Goal: Task Accomplishment & Management: Complete application form

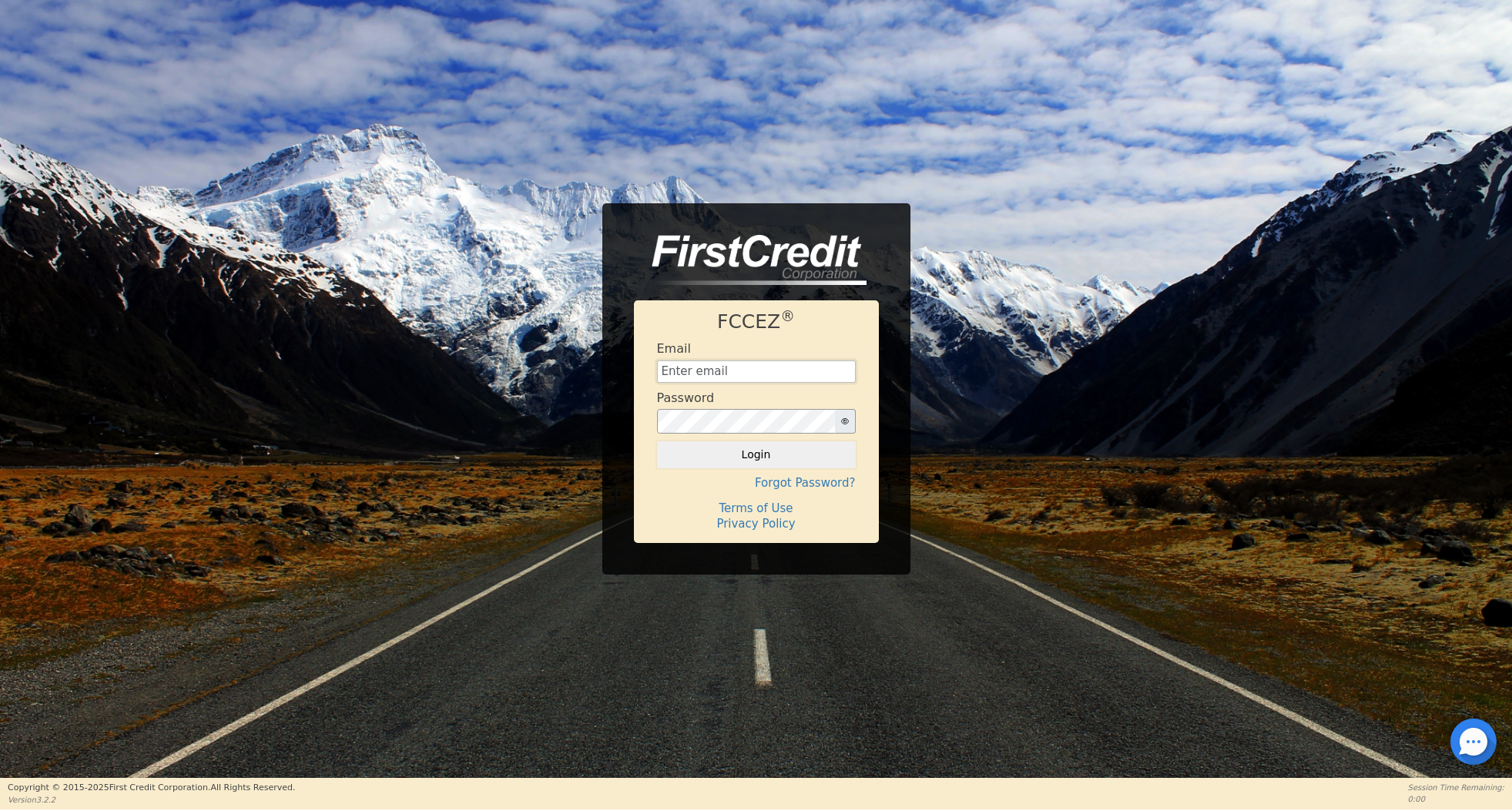
click at [752, 365] on input "text" at bounding box center [756, 372] width 199 height 23
type input "[EMAIL_ADDRESS][DOMAIN_NAME]"
click at [718, 462] on button "Login" at bounding box center [756, 454] width 199 height 26
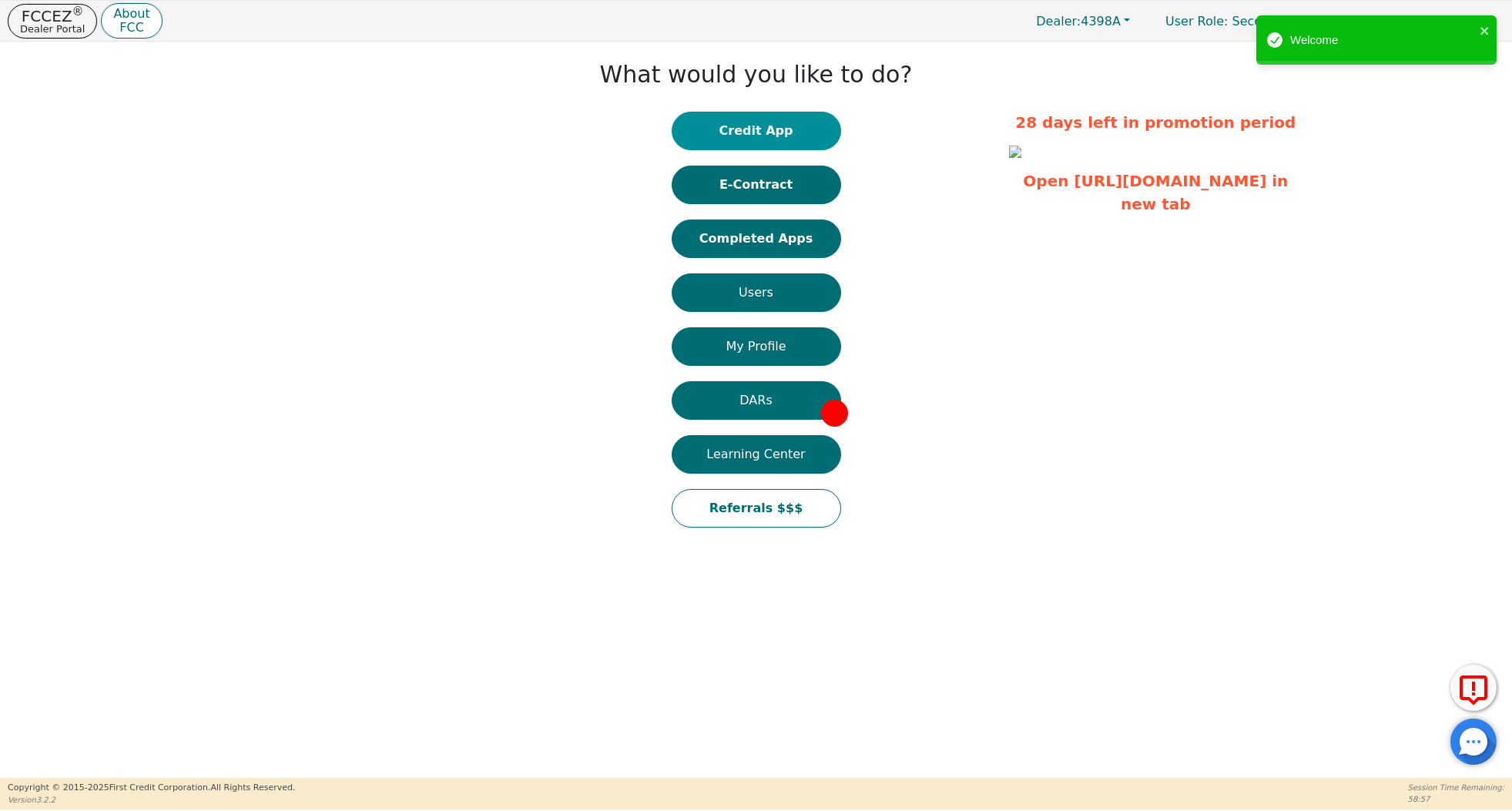
click at [768, 134] on button "Credit App" at bounding box center [756, 130] width 169 height 39
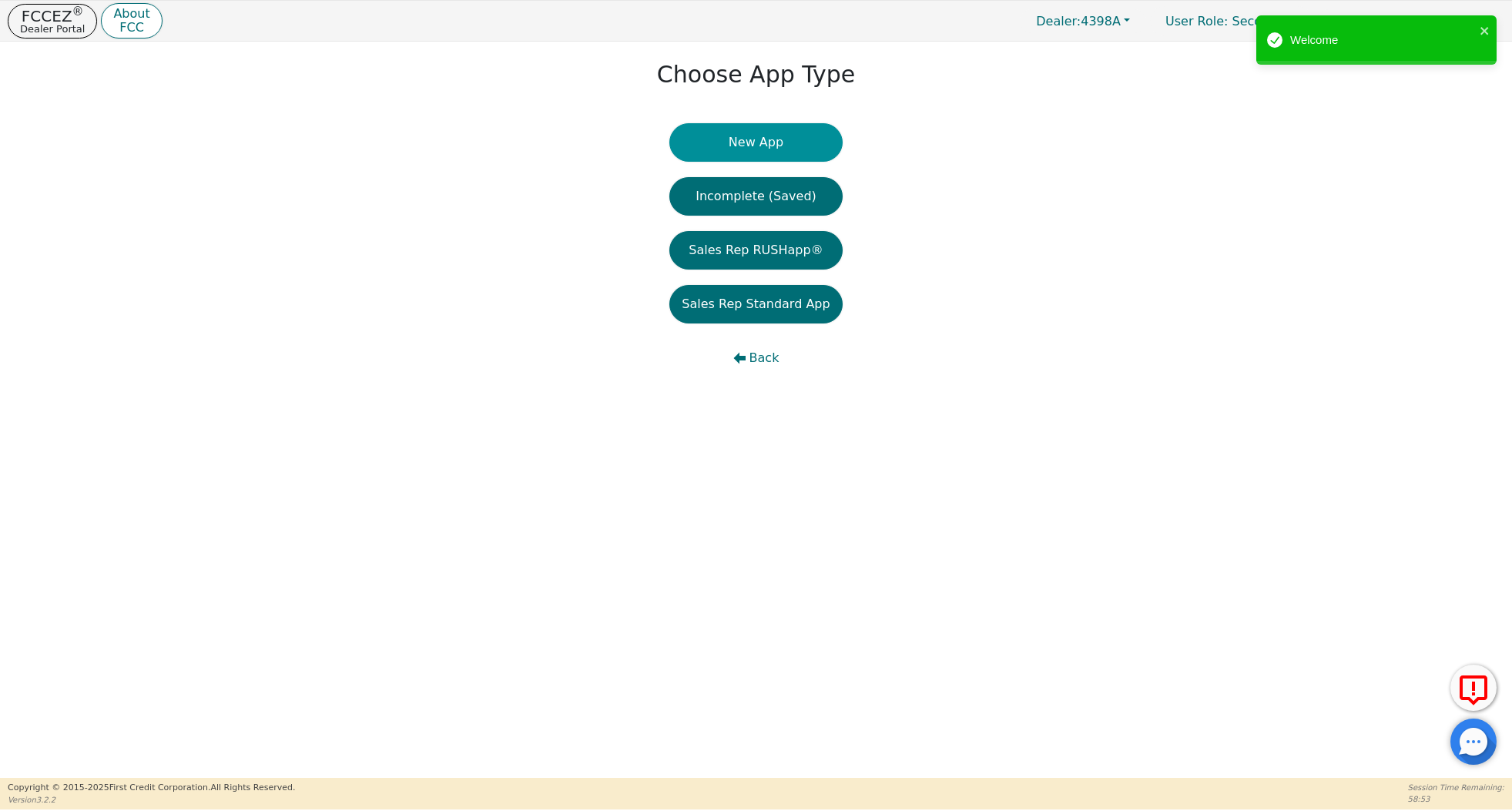
click at [771, 146] on button "New App" at bounding box center [756, 142] width 173 height 39
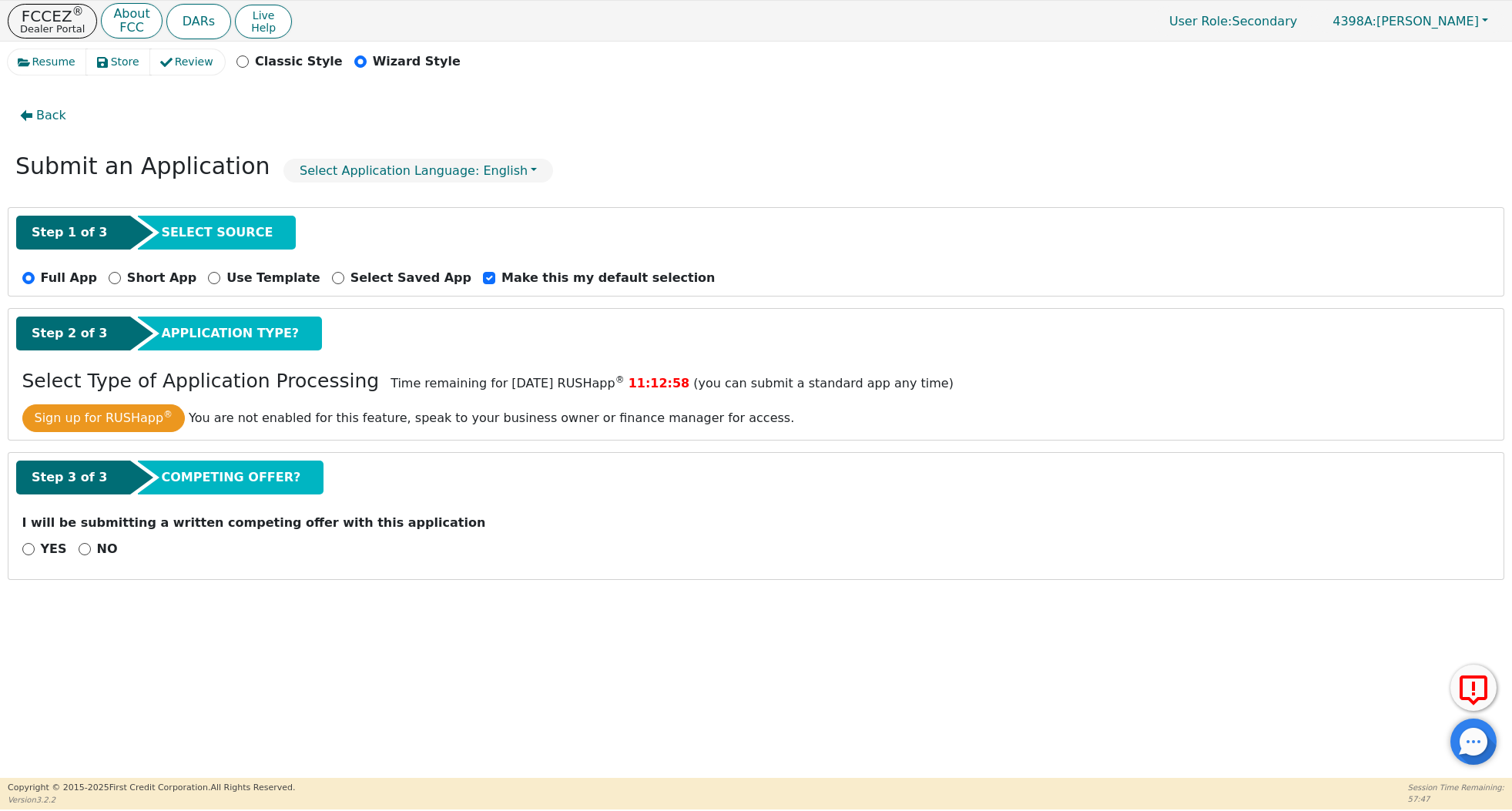
click at [81, 549] on input "NO" at bounding box center [85, 549] width 13 height 13
radio input "true"
click at [130, 582] on button "Next Step" at bounding box center [122, 588] width 201 height 35
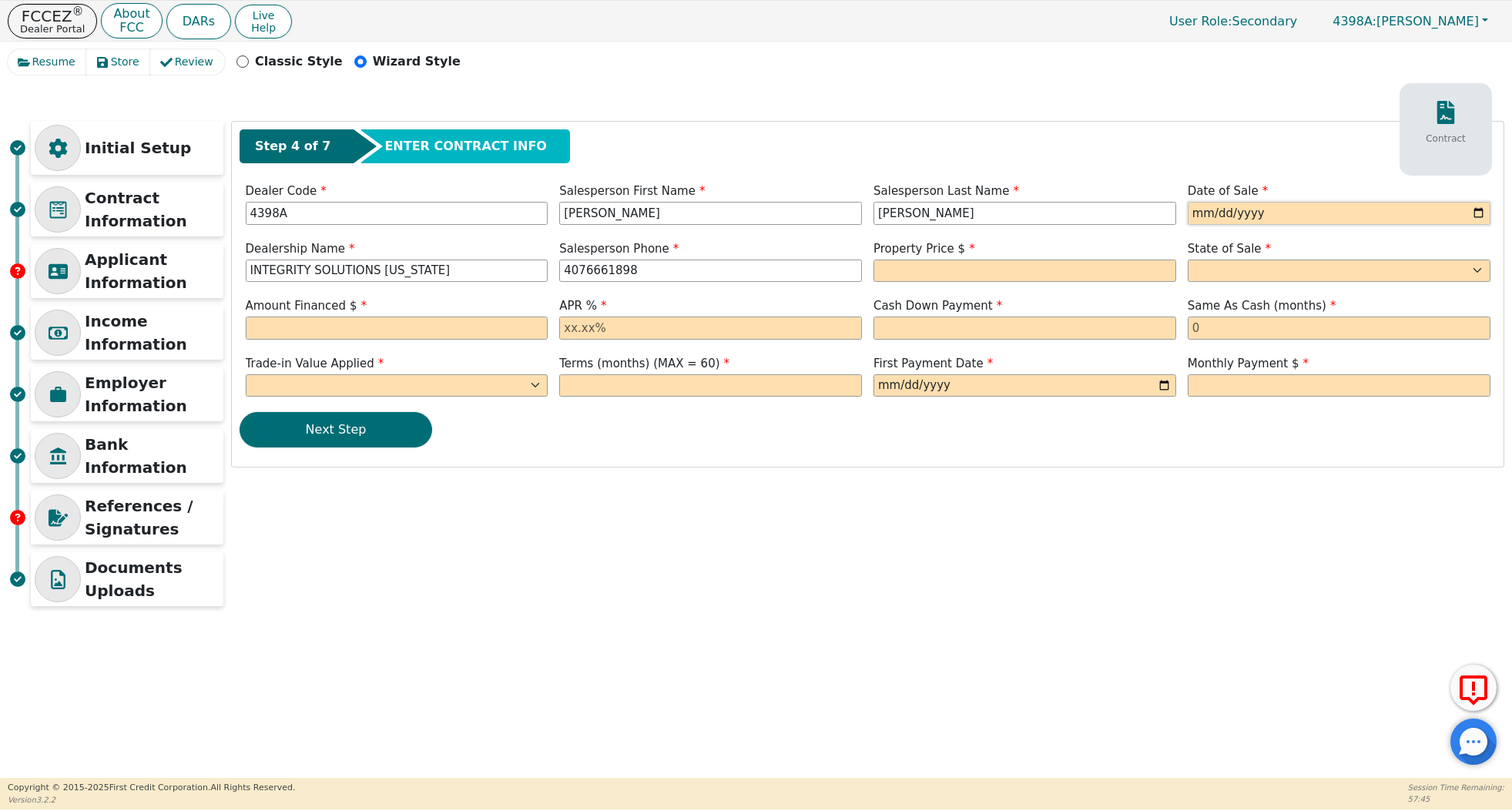
click at [1188, 215] on input "date" at bounding box center [1338, 213] width 303 height 23
type input "[DATE]"
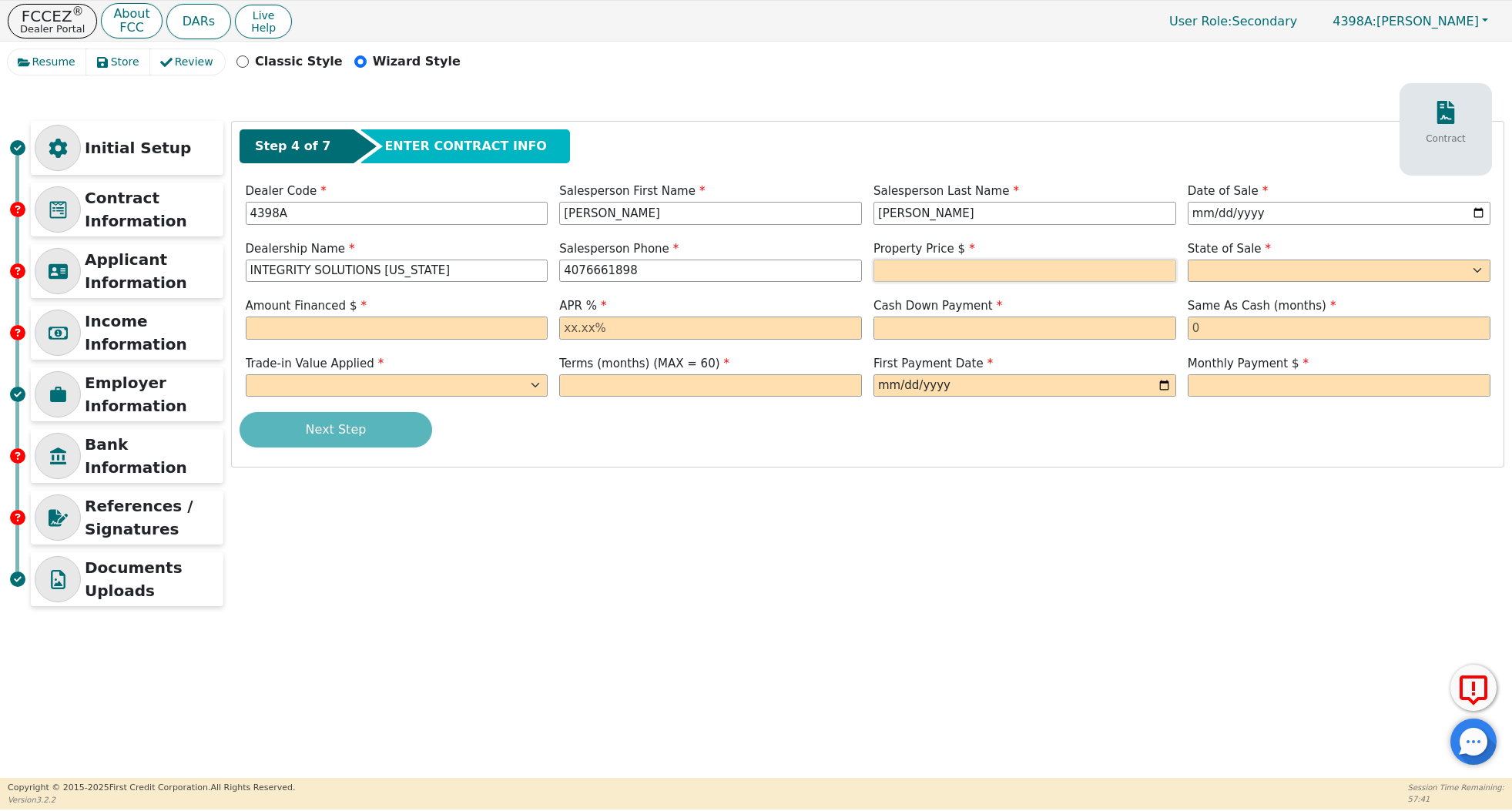
type input "[PHONE_NUMBER]"
type input "8000.00"
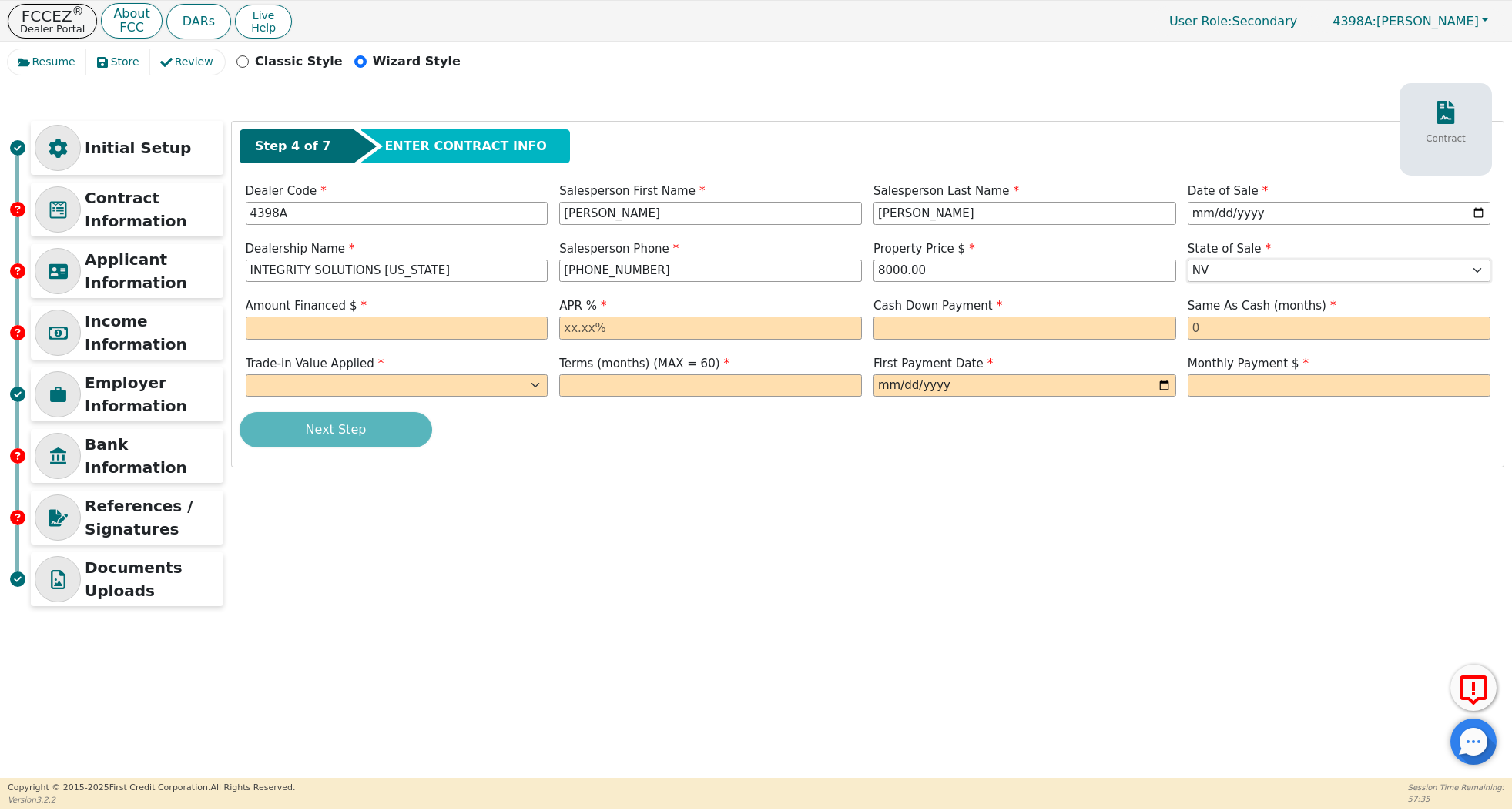
select select "NY"
type input "8"
type input "8000.00"
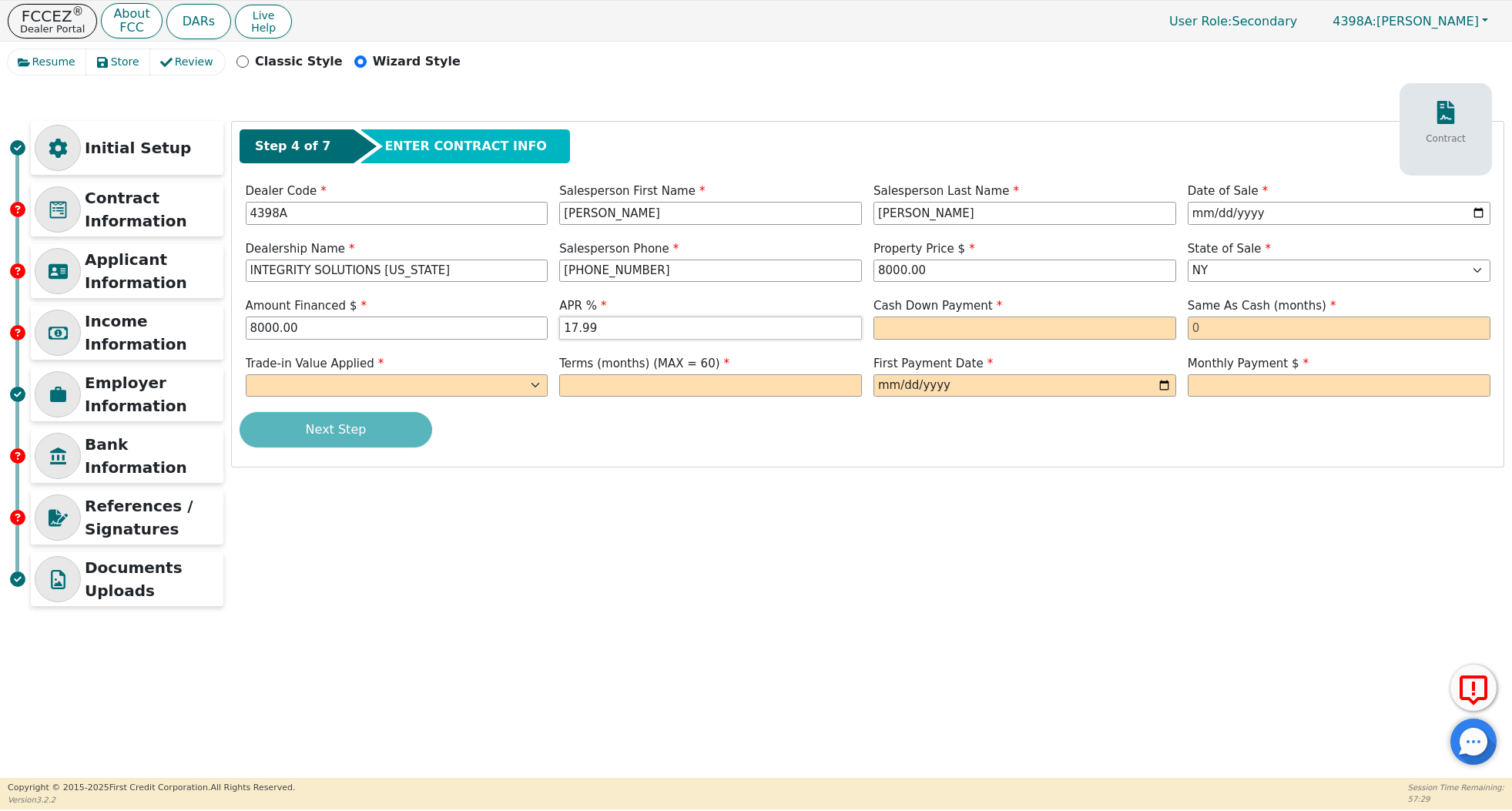
type input "17.99"
type input "0.00"
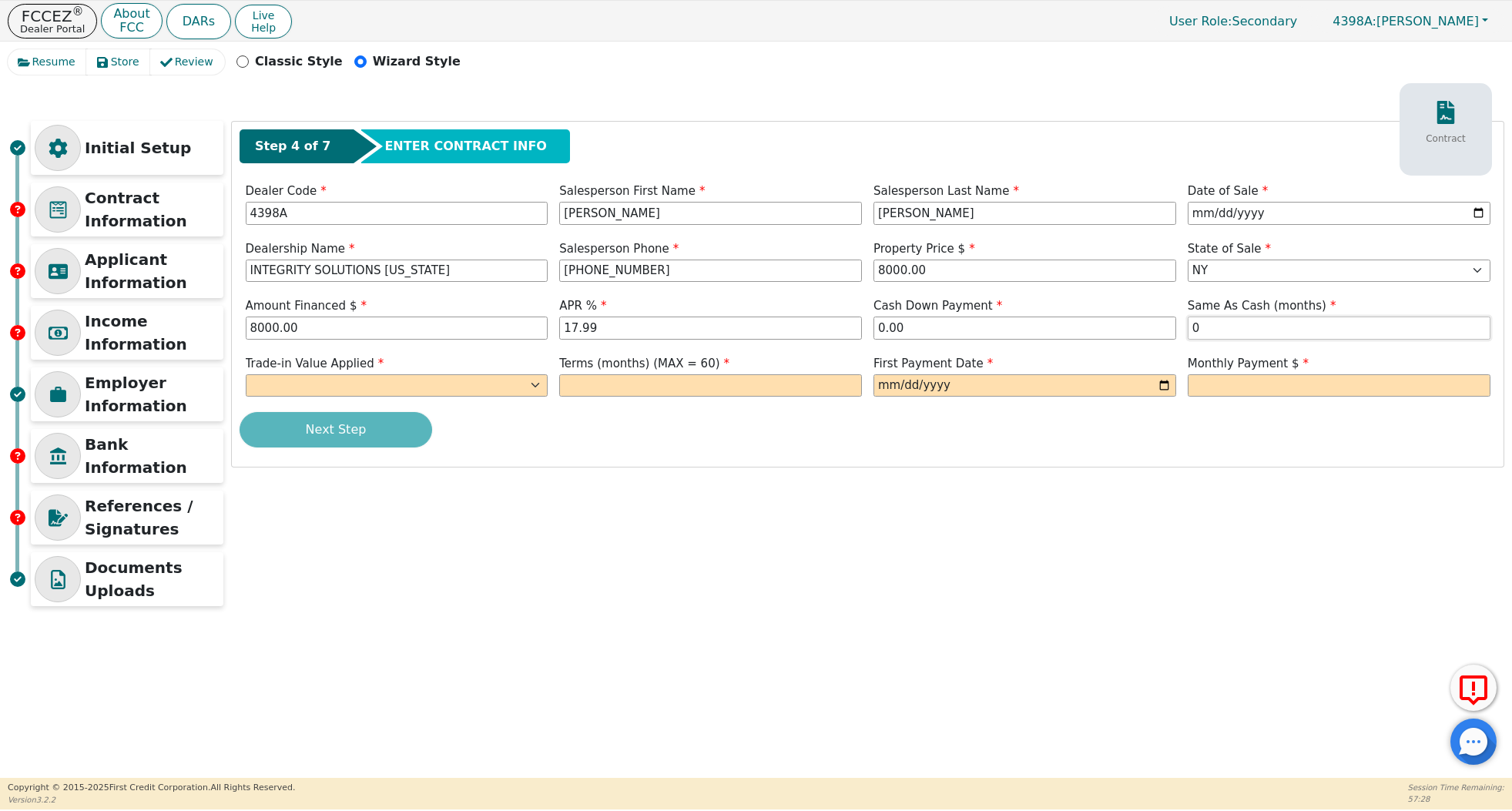
type input "0"
select select "y"
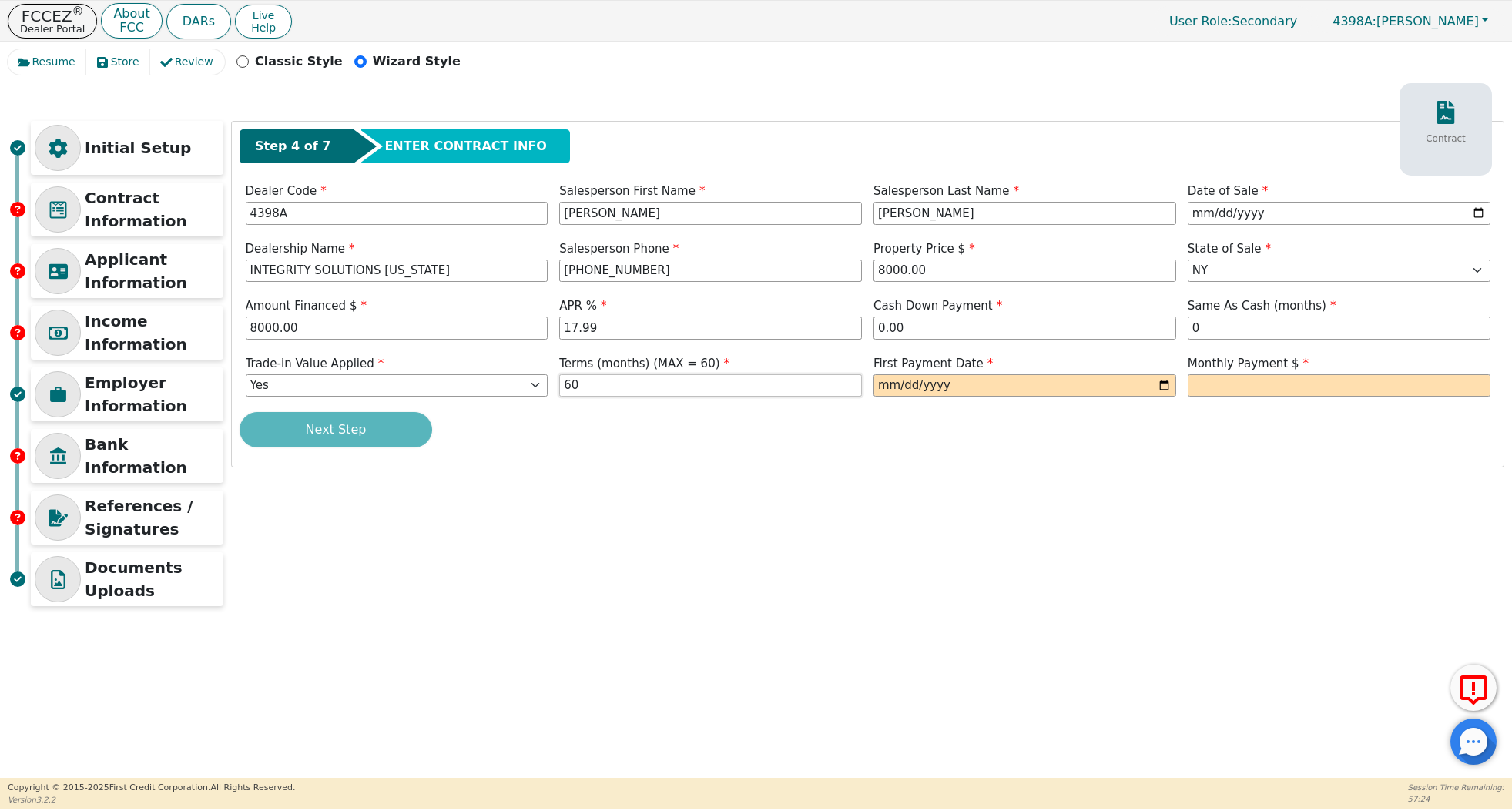
type input "60"
type input "[DATE]"
click at [1244, 287] on div "Step 4 of 7 ENTER CONTRACT INFO Contract Dealer Code 4398A Salesperson First Na…" at bounding box center [868, 294] width 1272 height 345
click at [1188, 439] on div "Next Step" at bounding box center [867, 429] width 1257 height 35
click at [1252, 376] on input "text" at bounding box center [1338, 386] width 303 height 23
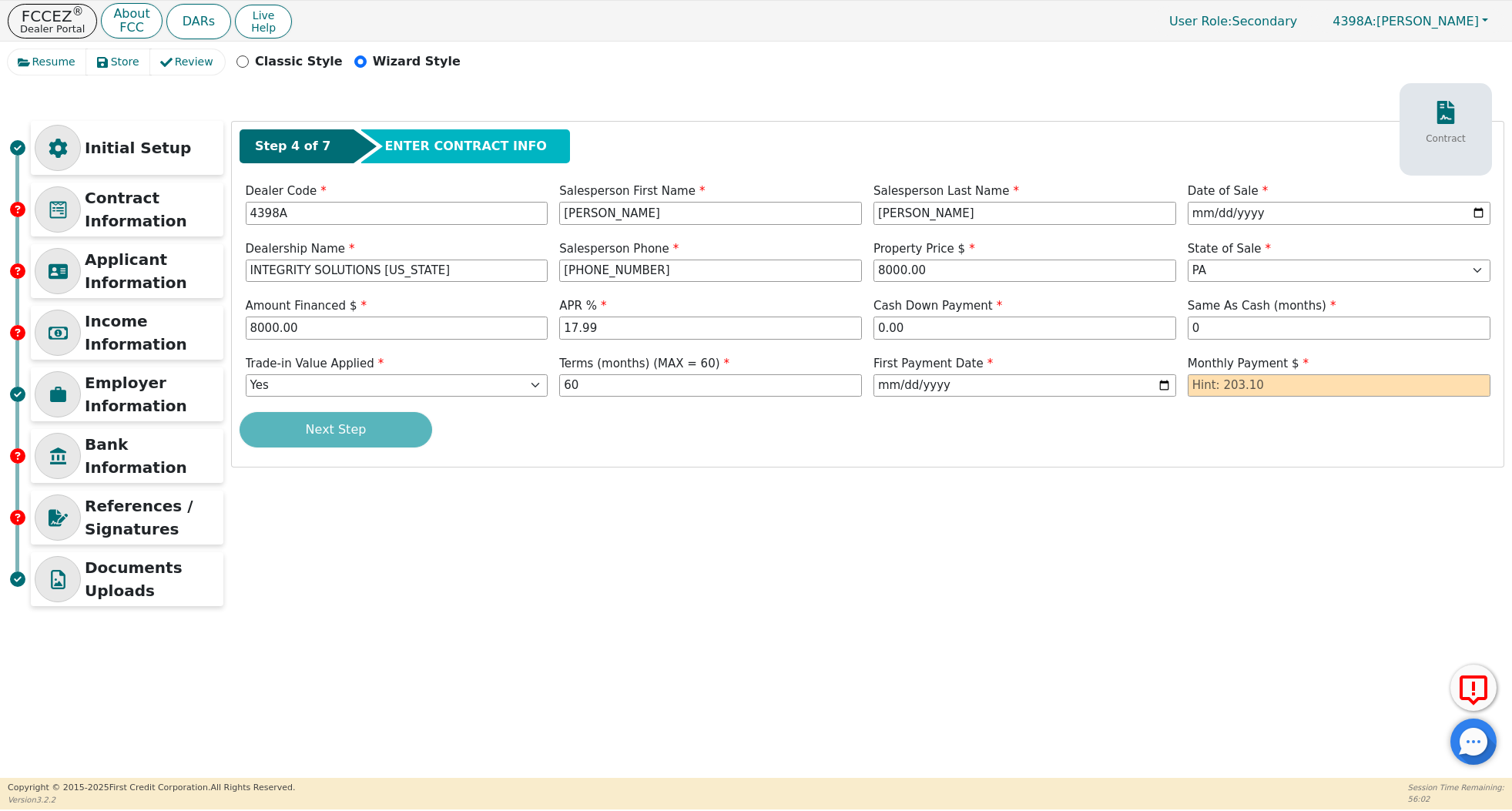
click at [1018, 438] on div "Next Step" at bounding box center [867, 429] width 1257 height 35
click at [1132, 339] on div "Cash Down Payment 0.00" at bounding box center [1024, 320] width 314 height 46
click at [1150, 331] on input "0.00" at bounding box center [1024, 328] width 303 height 23
click at [1140, 370] on div "First Payment Date [DATE]" at bounding box center [1024, 376] width 303 height 42
click at [1253, 312] on label "Same As Cash (months)" at bounding box center [1338, 307] width 303 height 18
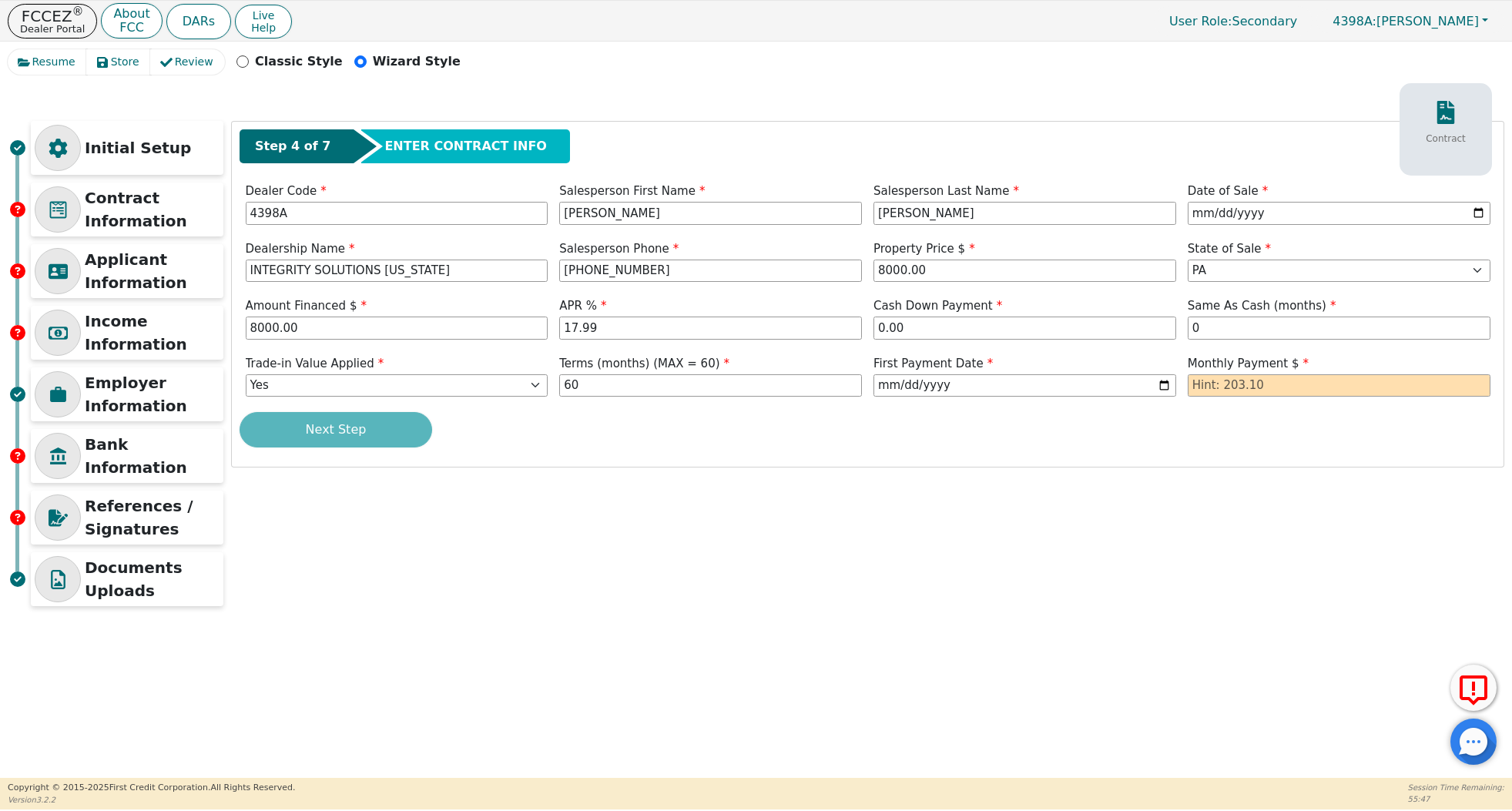
click at [1254, 289] on div "Step 4 of 7 ENTER CONTRACT INFO Contract Dealer Code 4398A Salesperson First Na…" at bounding box center [868, 294] width 1272 height 345
select select "CT"
click at [1132, 427] on div "Next Step" at bounding box center [867, 429] width 1257 height 35
